Goal: Task Accomplishment & Management: Manage account settings

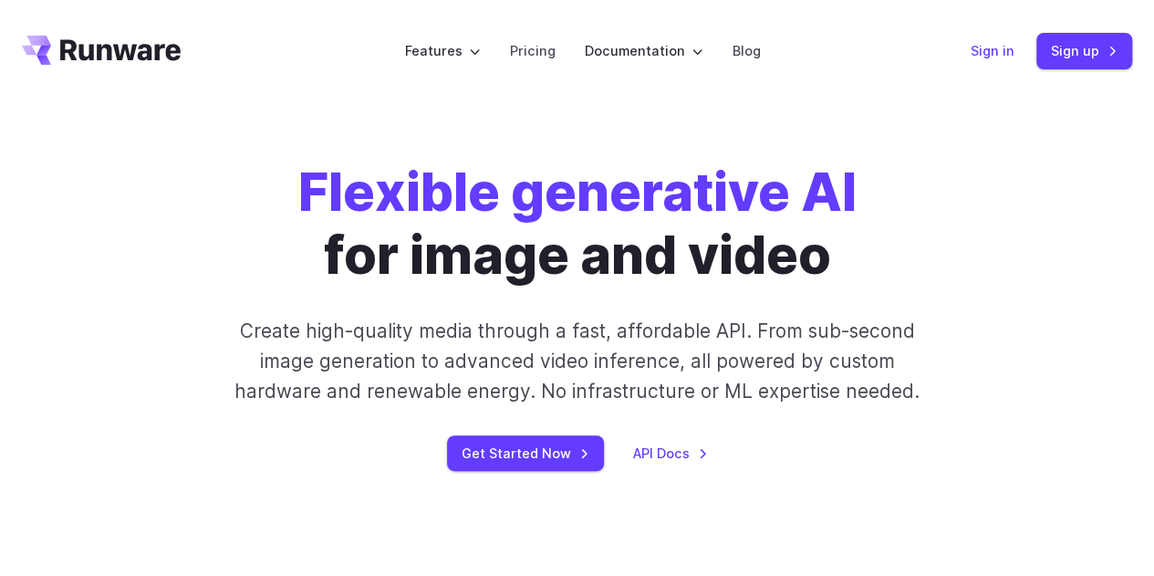
click at [998, 45] on link "Sign in" at bounding box center [993, 50] width 44 height 21
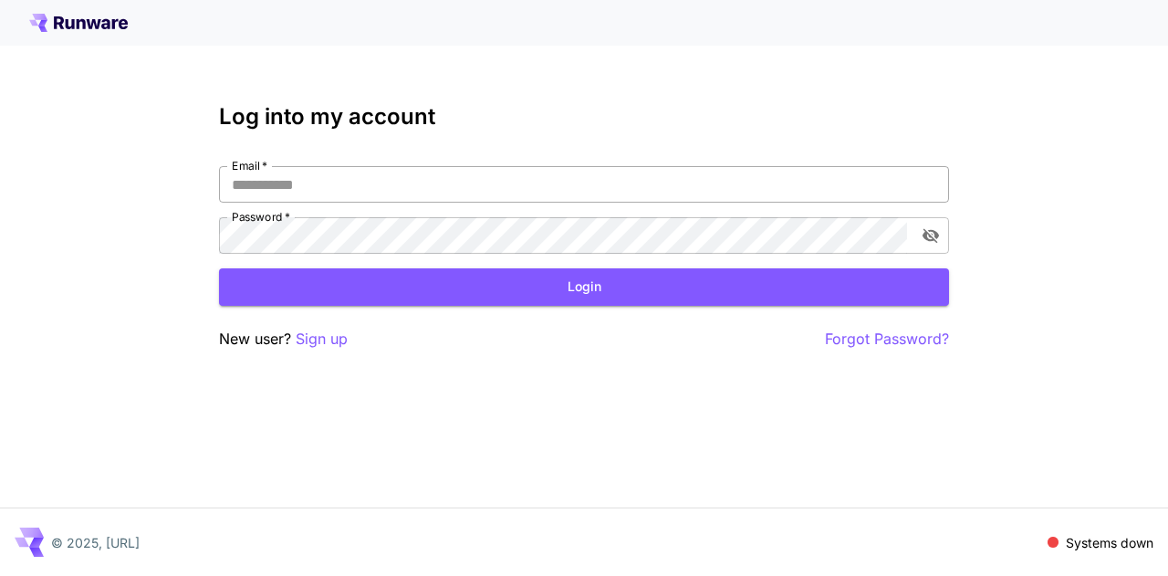
click at [497, 178] on input "Email   *" at bounding box center [584, 184] width 730 height 36
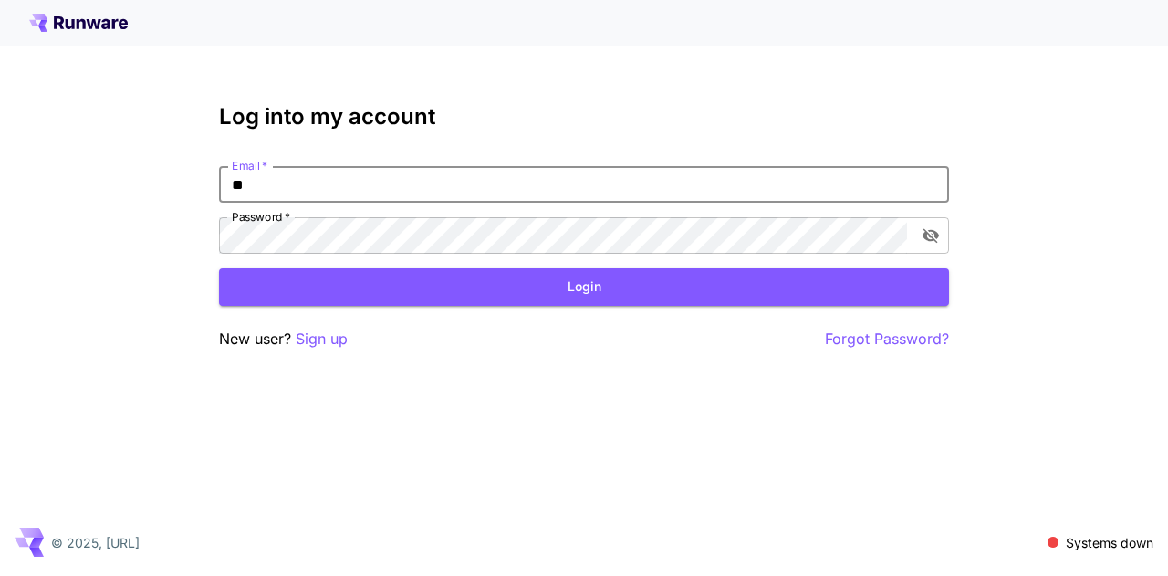
type input "*"
